Goal: Information Seeking & Learning: Learn about a topic

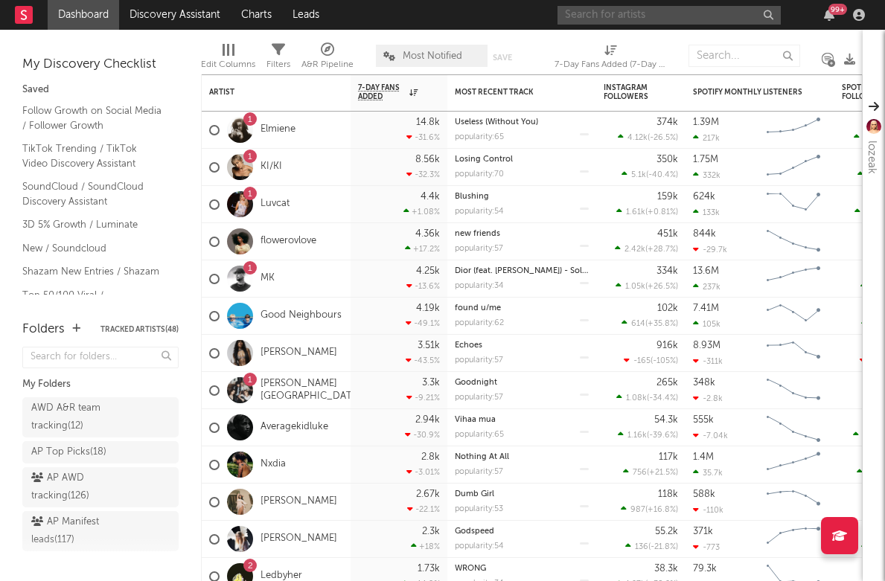
click at [705, 13] on input "text" at bounding box center [668, 15] width 223 height 19
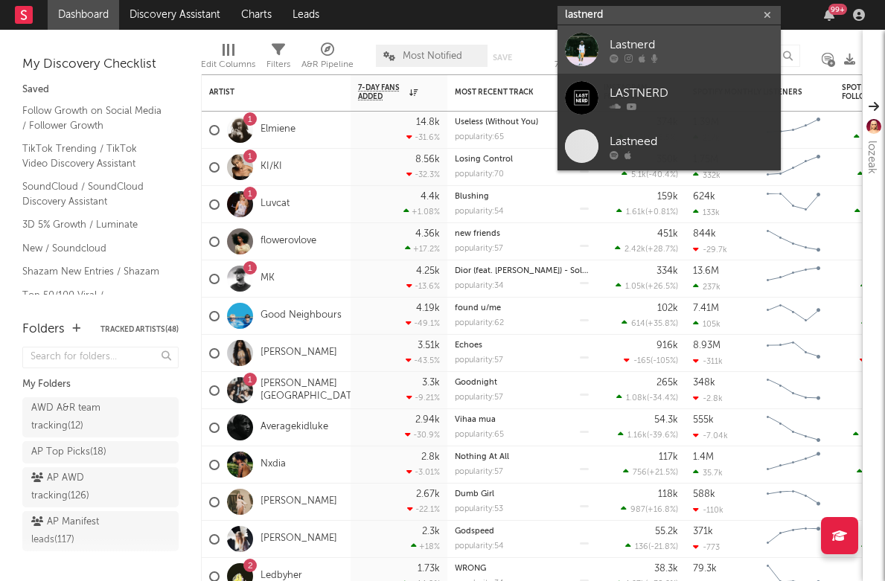
type input "lastnerd"
click at [626, 51] on div "Lastnerd" at bounding box center [692, 45] width 164 height 18
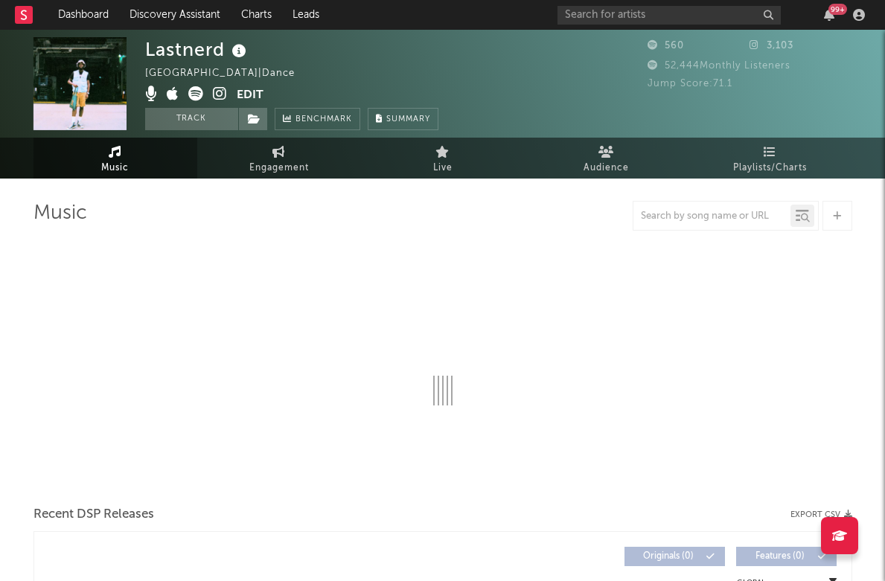
select select "6m"
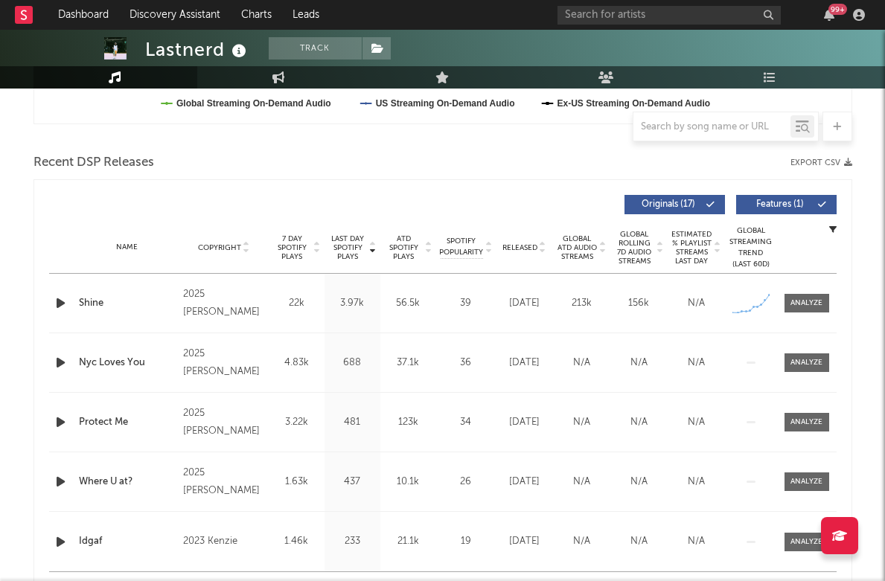
scroll to position [470, 0]
click at [806, 314] on div "Name Shine Copyright 2025 [PERSON_NAME] Label [PERSON_NAME] Album Names Isolati…" at bounding box center [442, 303] width 787 height 59
click at [812, 300] on div at bounding box center [806, 303] width 32 height 11
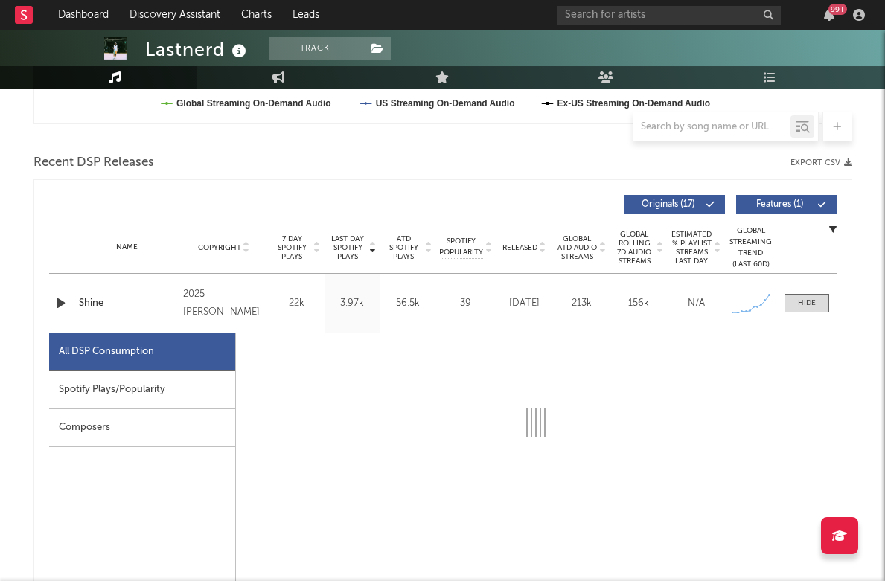
select select "1w"
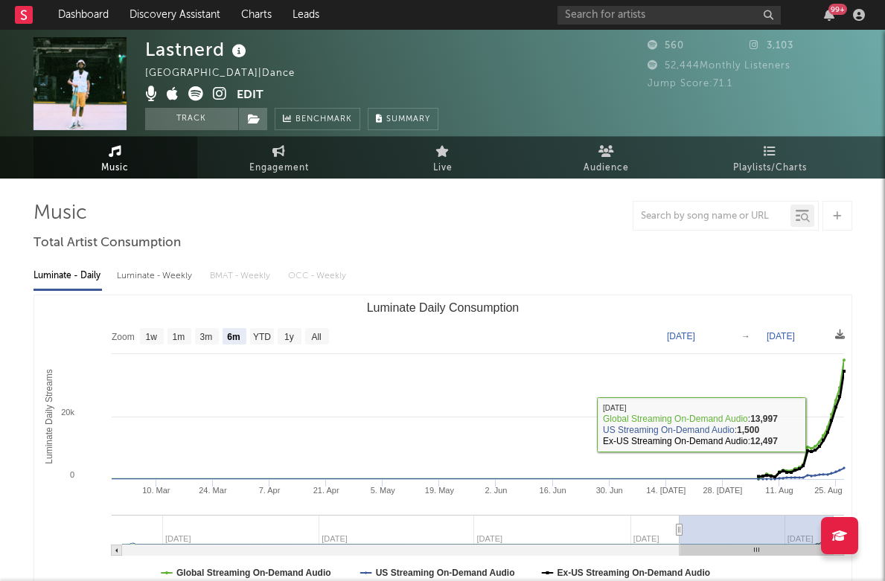
scroll to position [0, 0]
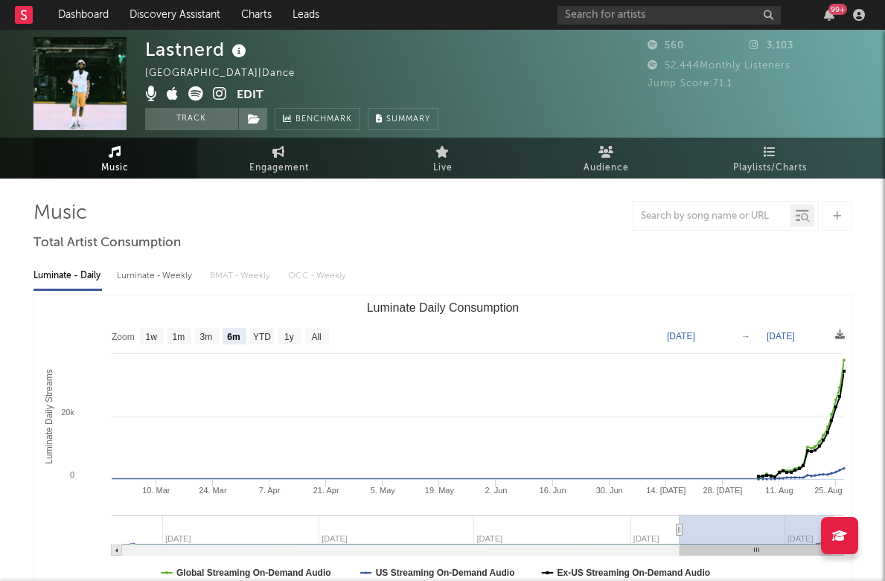
click at [219, 97] on icon at bounding box center [220, 93] width 14 height 15
